Goal: Transaction & Acquisition: Subscribe to service/newsletter

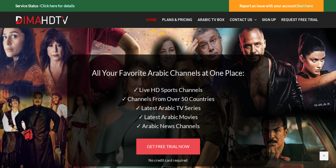
click at [174, 146] on span "GET FREE TRIAL NOW" at bounding box center [168, 146] width 42 height 5
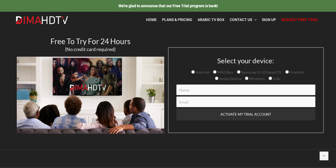
click at [187, 90] on input "Contact form" at bounding box center [245, 89] width 139 height 11
type input "ata"
click at [185, 102] on input "Contact form" at bounding box center [245, 101] width 139 height 11
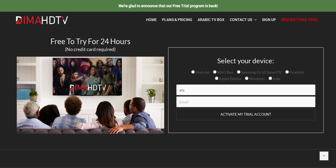
type input "ata@hotmail.dk"
click at [246, 115] on input "ACTIVATE MY TRIAL ACCOUNT" at bounding box center [245, 114] width 139 height 12
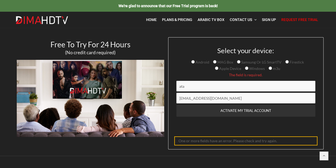
click at [237, 62] on input "Samsung Or LG SmartTV" at bounding box center [238, 61] width 3 height 3
radio input "true"
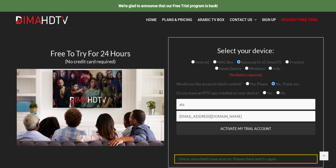
click at [245, 158] on div "One or more fields have an error. Please check and try again." at bounding box center [245, 158] width 143 height 9
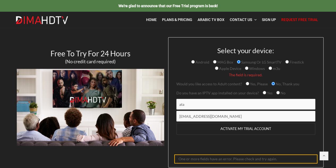
click at [247, 127] on input "ACTIVATE MY TRIAL ACCOUNT" at bounding box center [245, 129] width 139 height 12
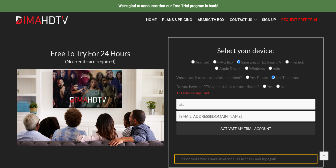
click at [263, 87] on input "Yes" at bounding box center [264, 85] width 3 height 3
radio input "true"
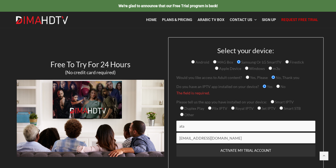
click at [182, 115] on input "Other" at bounding box center [181, 114] width 3 height 3
radio input "true"
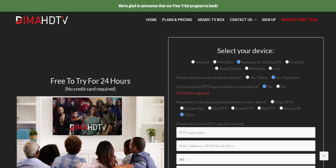
click at [271, 101] on input "Smart IPTV" at bounding box center [272, 101] width 3 height 3
radio input "true"
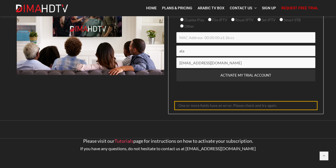
scroll to position [44, 0]
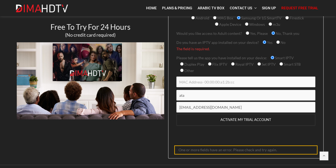
click at [247, 119] on input "ACTIVATE MY TRIAL ACCOUNT" at bounding box center [245, 120] width 139 height 12
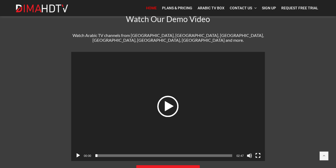
scroll to position [221, 0]
